Goal: Task Accomplishment & Management: Manage account settings

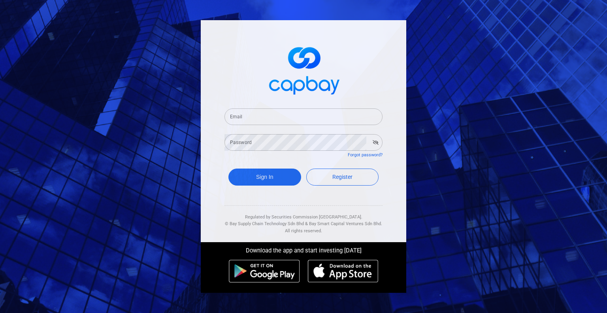
click at [260, 125] on form "Email Email Password Password Forgot password? Sign In Register" at bounding box center [303, 148] width 158 height 98
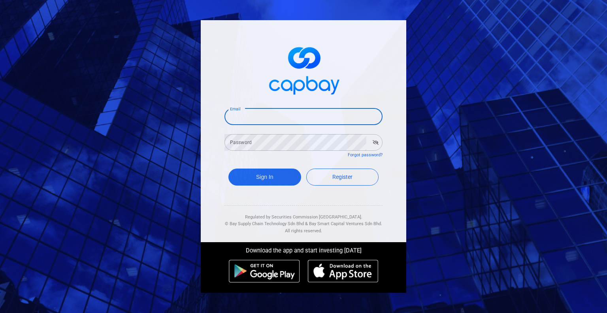
click at [264, 121] on input "Email" at bounding box center [303, 116] width 158 height 17
type input "[EMAIL_ADDRESS][DOMAIN_NAME]"
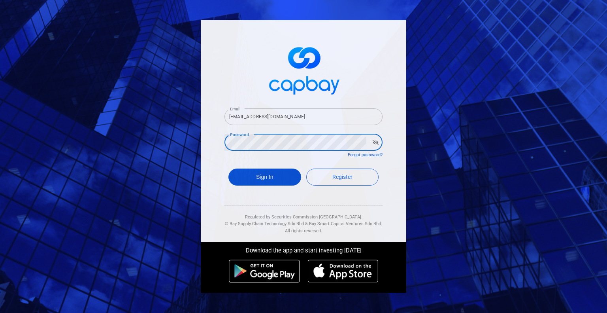
click at [269, 179] on button "Sign In" at bounding box center [264, 176] width 73 height 17
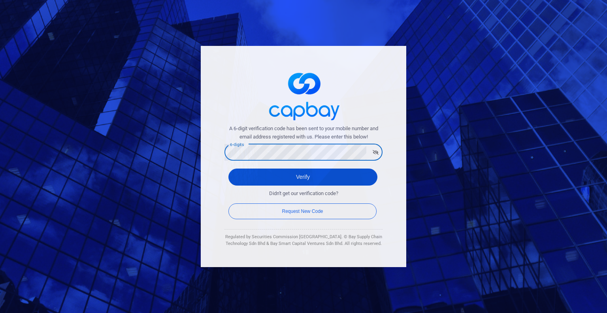
click at [294, 176] on button "Verify" at bounding box center [302, 176] width 149 height 17
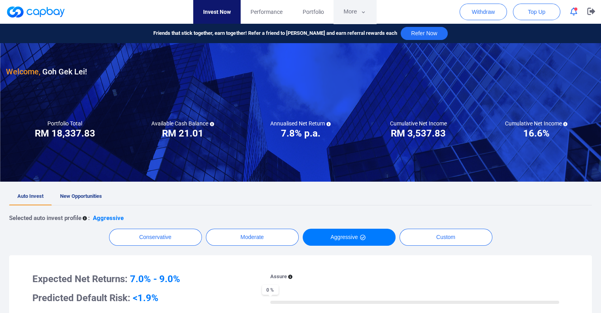
click at [356, 14] on button "More" at bounding box center [354, 12] width 42 height 24
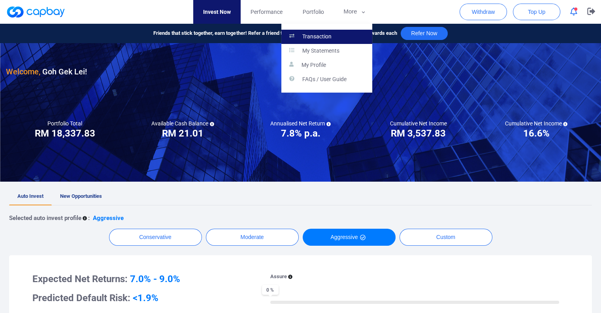
click at [310, 38] on p "Transaction" at bounding box center [316, 36] width 29 height 7
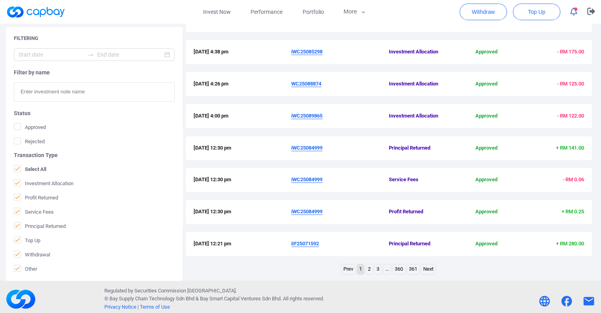
scroll to position [250, 0]
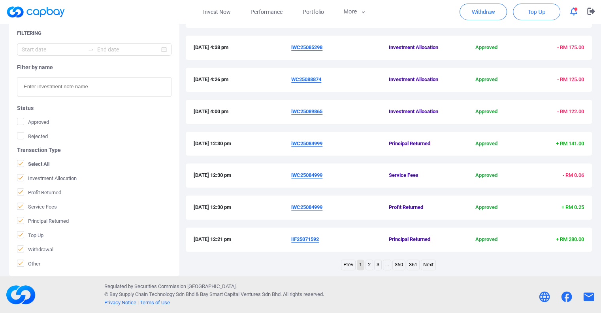
click at [376, 266] on link "3" at bounding box center [378, 265] width 7 height 10
click at [365, 266] on link "2" at bounding box center [365, 265] width 7 height 10
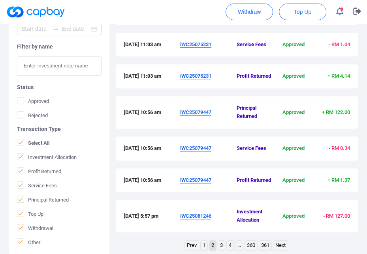
scroll to position [313, 0]
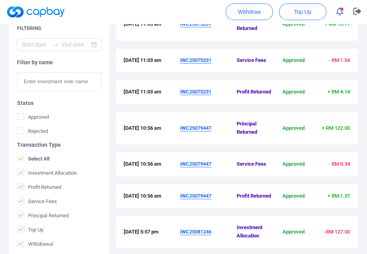
click at [187, 128] on u "iWC25079447" at bounding box center [195, 128] width 31 height 6
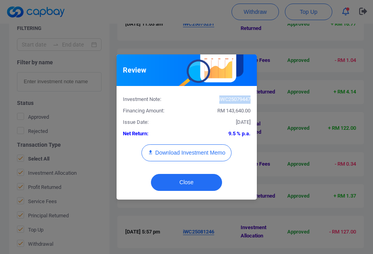
drag, startPoint x: 250, startPoint y: 100, endPoint x: 218, endPoint y: 100, distance: 32.0
click at [218, 100] on div "iWC25079447" at bounding box center [221, 100] width 70 height 8
copy div "iWC25079447"
click at [191, 177] on button "Close" at bounding box center [186, 182] width 71 height 17
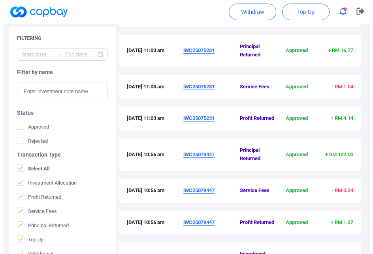
scroll to position [273, 0]
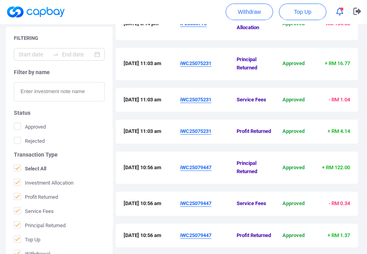
click at [204, 65] on u "iWC25075231" at bounding box center [195, 63] width 31 height 6
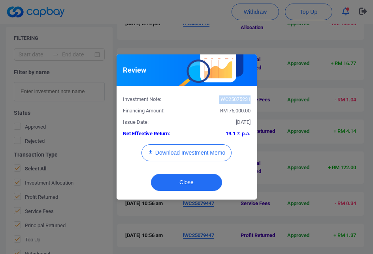
drag, startPoint x: 252, startPoint y: 99, endPoint x: 218, endPoint y: 100, distance: 33.6
click at [218, 100] on div "iWC25075231" at bounding box center [221, 100] width 70 height 8
copy div "iWC25075231"
click at [181, 183] on button "Close" at bounding box center [186, 182] width 71 height 17
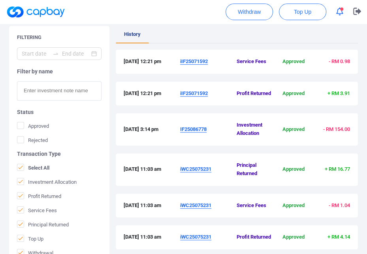
scroll to position [155, 0]
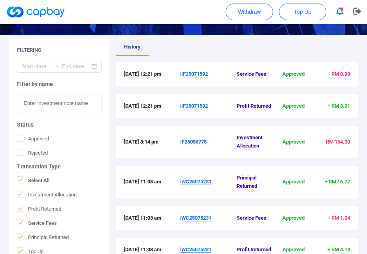
click at [199, 72] on u "iIF25071592" at bounding box center [194, 74] width 28 height 6
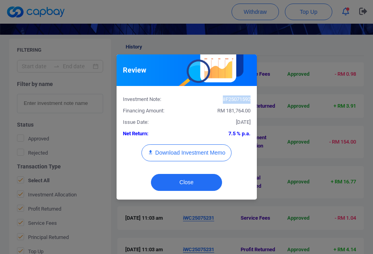
drag, startPoint x: 250, startPoint y: 100, endPoint x: 213, endPoint y: 100, distance: 36.7
click at [213, 100] on div "iIF25071592" at bounding box center [221, 100] width 70 height 8
copy div "iIF25071592"
click at [196, 183] on button "Close" at bounding box center [186, 182] width 71 height 17
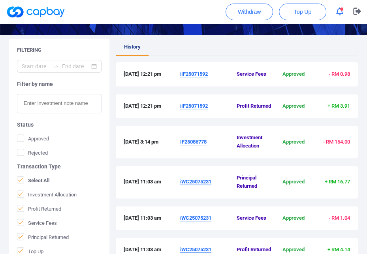
click at [236, 47] on ul "History" at bounding box center [237, 47] width 242 height 17
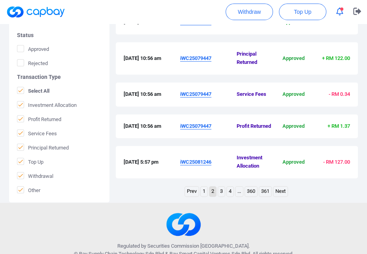
scroll to position [416, 0]
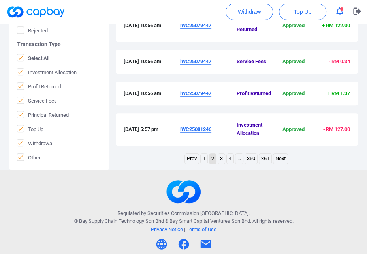
click at [201, 159] on link "1" at bounding box center [204, 159] width 7 height 10
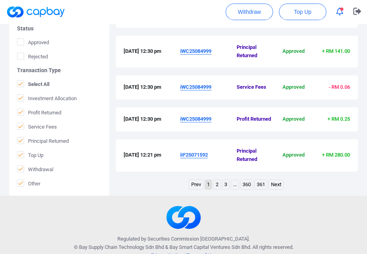
scroll to position [392, 0]
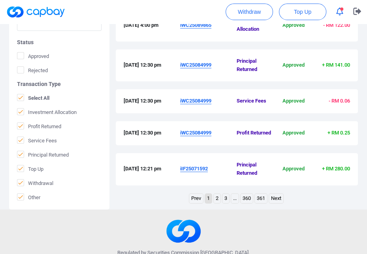
click at [187, 168] on u "iIF25071592" at bounding box center [194, 169] width 28 height 6
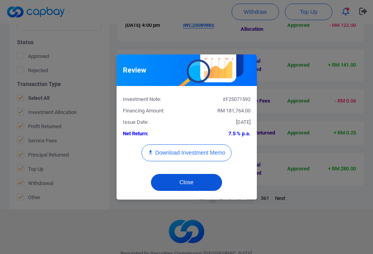
click at [206, 183] on button "Close" at bounding box center [186, 182] width 71 height 17
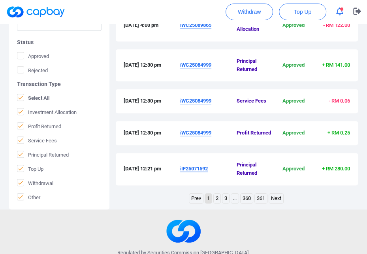
scroll to position [353, 0]
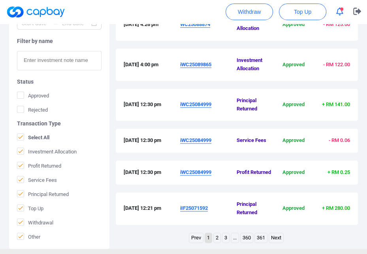
click at [198, 105] on u "iWC25084999" at bounding box center [195, 105] width 31 height 6
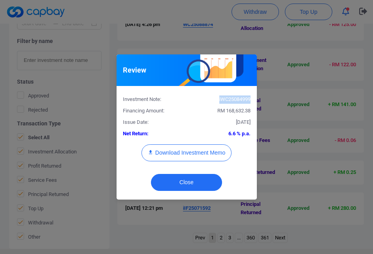
drag, startPoint x: 250, startPoint y: 98, endPoint x: 217, endPoint y: 102, distance: 34.2
click at [217, 102] on div "iWC25084999" at bounding box center [221, 100] width 70 height 8
copy div "iWC25084999"
click at [197, 182] on button "Close" at bounding box center [186, 182] width 71 height 17
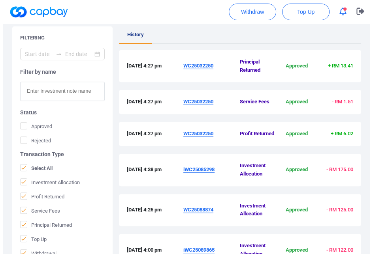
scroll to position [155, 0]
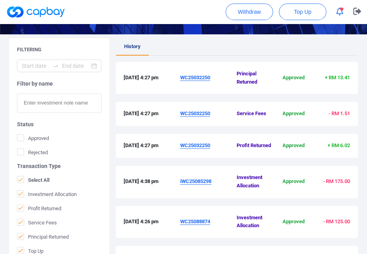
click at [206, 75] on u "WC25032250" at bounding box center [195, 78] width 30 height 6
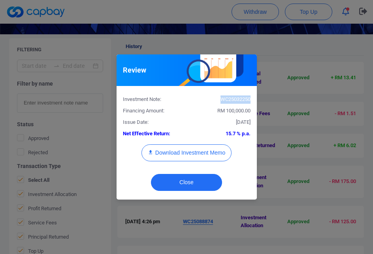
drag, startPoint x: 251, startPoint y: 99, endPoint x: 221, endPoint y: 102, distance: 30.2
click at [221, 102] on div "WC25032250" at bounding box center [221, 100] width 70 height 8
copy div "WC25032250"
click at [199, 178] on button "Close" at bounding box center [186, 182] width 71 height 17
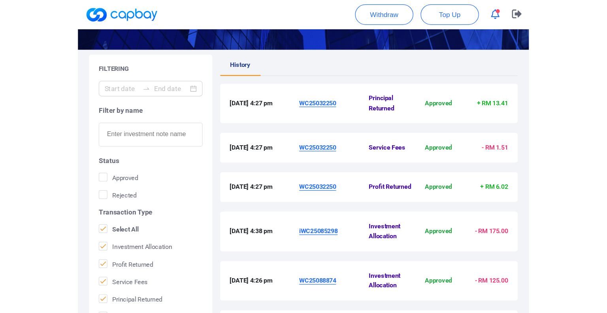
scroll to position [0, 0]
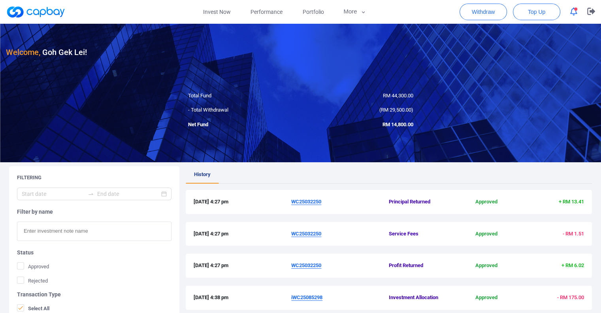
click at [59, 10] on link at bounding box center [35, 12] width 59 height 13
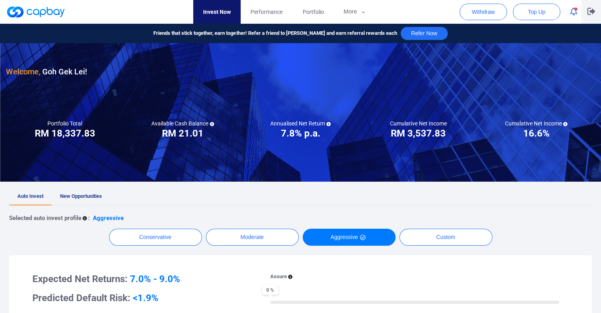
click at [591, 9] on icon "button" at bounding box center [591, 12] width 8 height 8
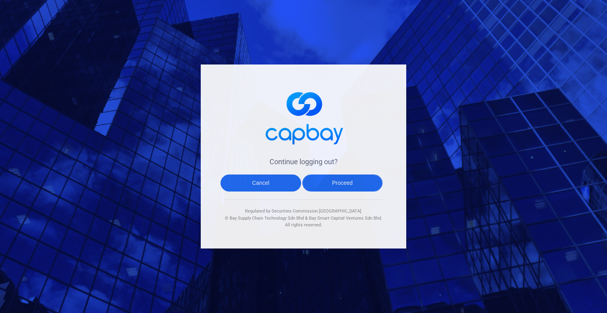
click at [327, 185] on button "Proceed" at bounding box center [342, 182] width 81 height 17
